Goal: Obtain resource: Obtain resource

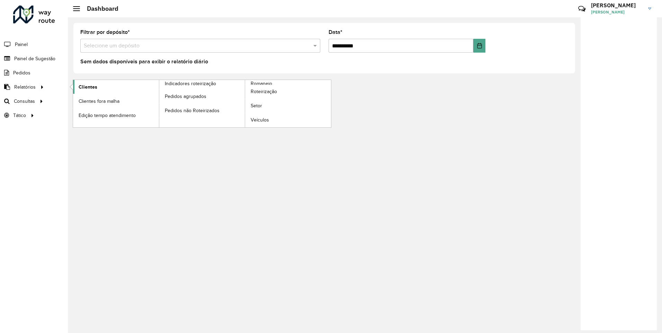
click at [117, 89] on link "Clientes" at bounding box center [116, 87] width 86 height 14
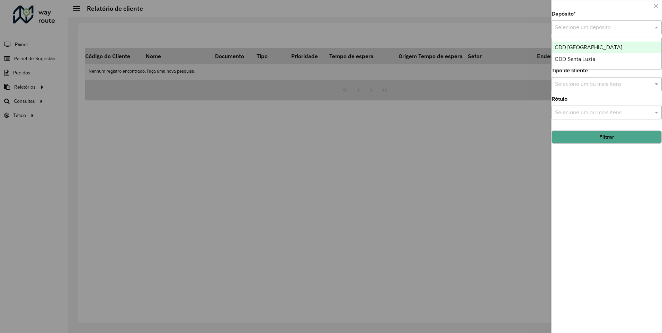
click at [577, 25] on input "text" at bounding box center [599, 28] width 89 height 8
click at [585, 57] on span "CDD Santa Luzia" at bounding box center [575, 59] width 41 height 6
click at [584, 53] on input "text" at bounding box center [603, 56] width 100 height 8
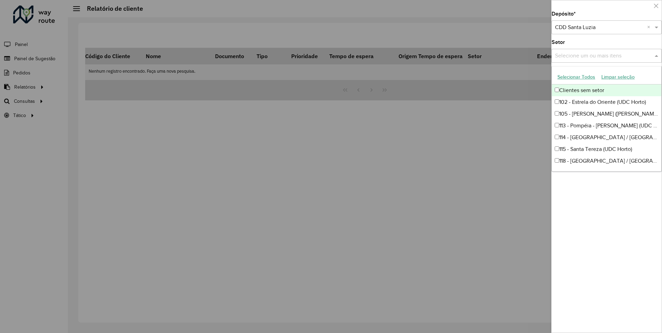
click at [583, 58] on input "text" at bounding box center [603, 56] width 100 height 8
click at [585, 47] on div "Setor Selecione um ou mais itens" at bounding box center [607, 51] width 110 height 23
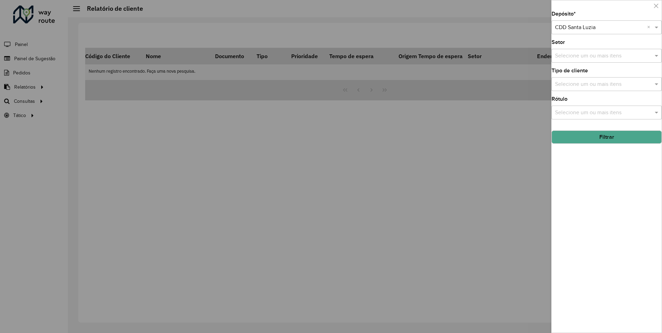
click at [581, 42] on div "Setor Selecione um ou mais itens" at bounding box center [607, 51] width 110 height 23
click at [583, 84] on input "text" at bounding box center [603, 84] width 100 height 8
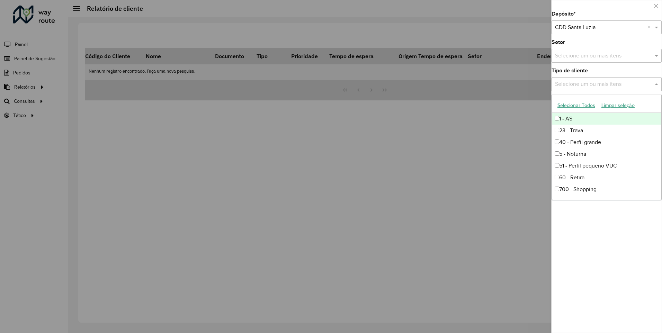
click at [583, 84] on input "text" at bounding box center [603, 84] width 100 height 8
click at [588, 65] on div "Depósito * Selecione um depósito × CDD Santa Luzia × Setor Selecione um ou mais…" at bounding box center [607, 171] width 110 height 321
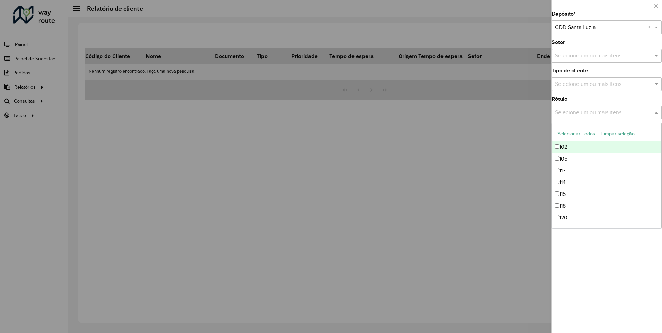
click at [581, 116] on input "text" at bounding box center [603, 113] width 100 height 8
click at [583, 111] on input "text" at bounding box center [603, 113] width 100 height 8
click at [588, 100] on div "Rótulo Selecione um ou mais itens" at bounding box center [607, 108] width 110 height 23
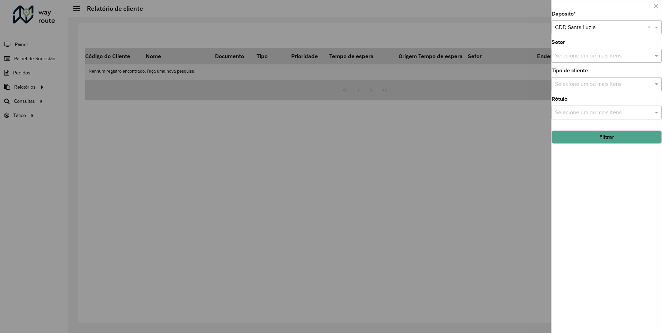
click at [589, 83] on input "text" at bounding box center [603, 84] width 100 height 8
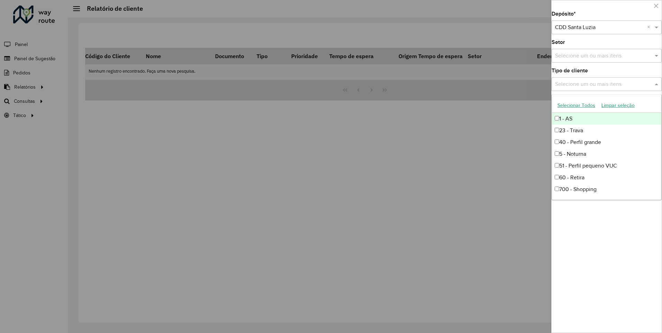
click at [580, 68] on label "Tipo de cliente" at bounding box center [570, 70] width 36 height 8
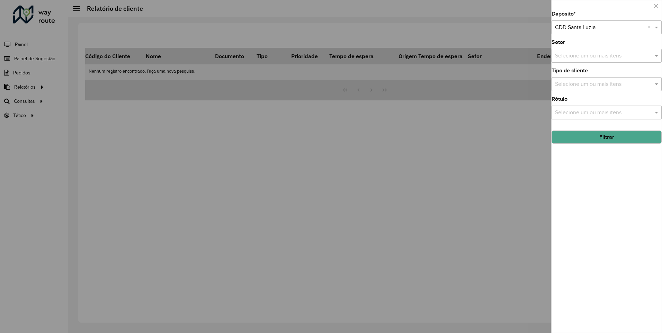
click at [588, 84] on input "text" at bounding box center [603, 84] width 100 height 8
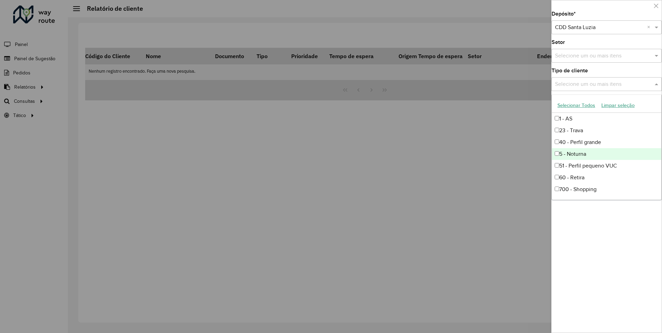
click at [589, 151] on div "5 - Noturna" at bounding box center [606, 154] width 109 height 12
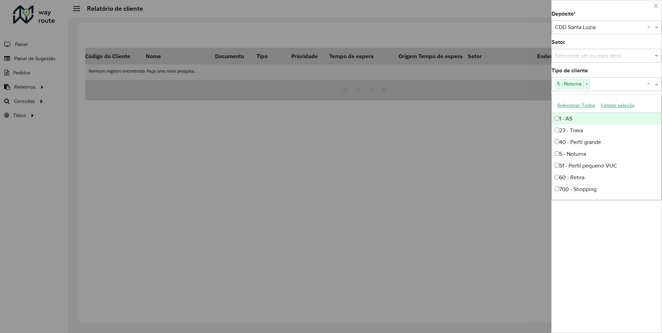
click at [597, 72] on div "Tipo de cliente Selecione um ou mais itens 5 - Noturna × ×" at bounding box center [607, 79] width 110 height 23
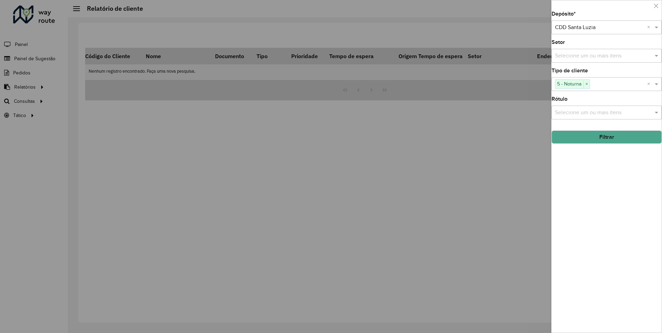
click at [614, 136] on button "Filtrar" at bounding box center [607, 137] width 110 height 13
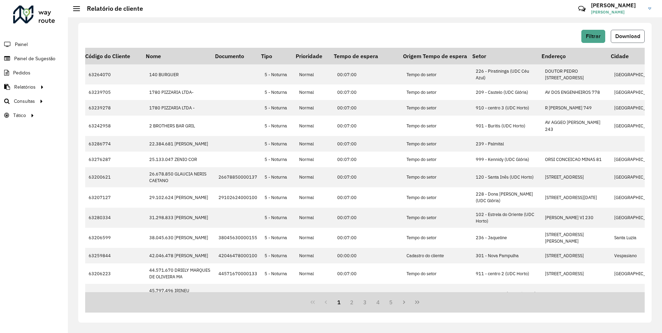
click at [629, 37] on span "Download" at bounding box center [627, 36] width 25 height 6
